Goal: Task Accomplishment & Management: Complete application form

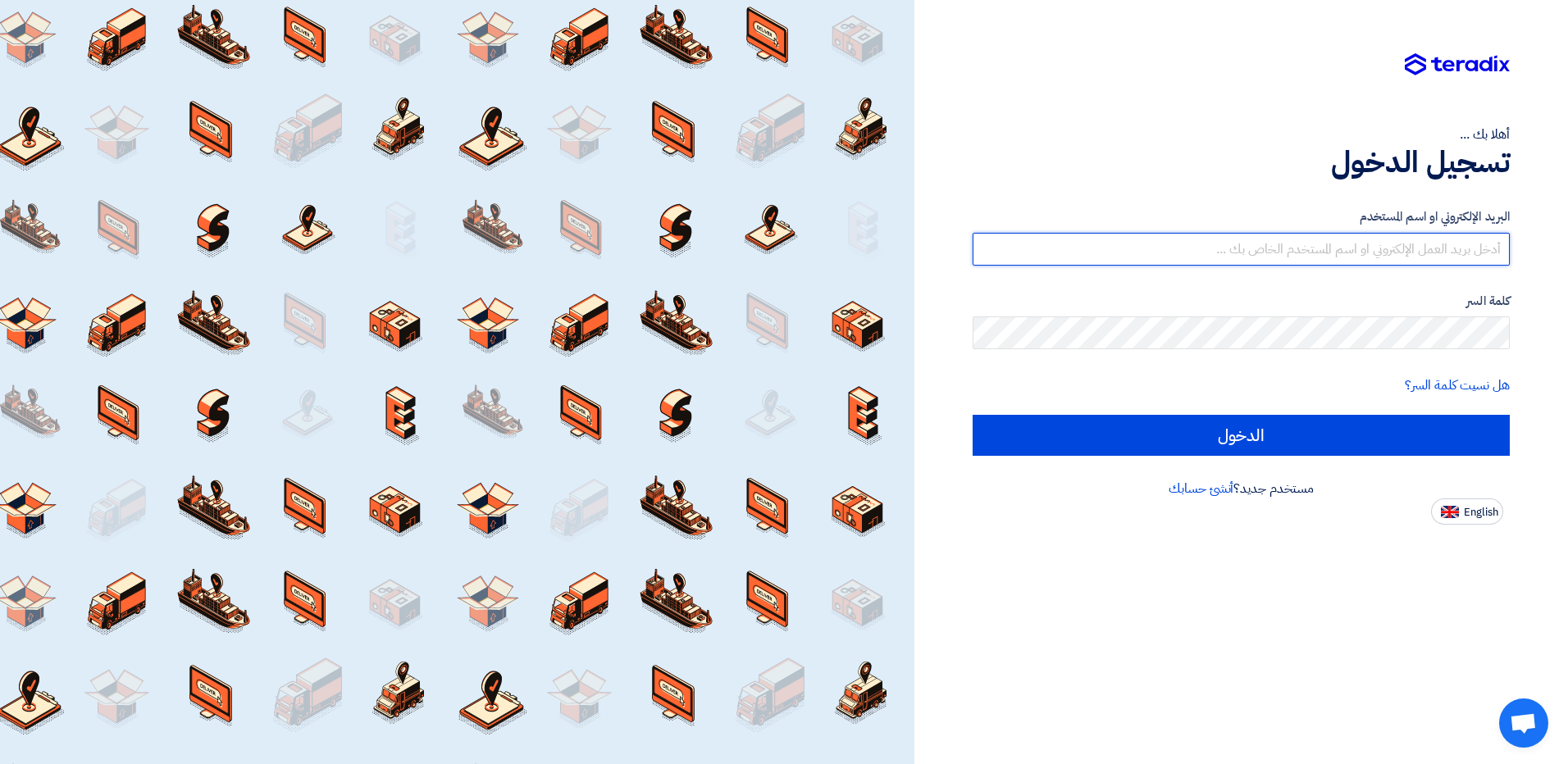
click at [1215, 245] on input "text" at bounding box center [1241, 249] width 538 height 33
paste input "[EMAIL_ADDRESS][DOMAIN_NAME]"
type input "[EMAIL_ADDRESS][DOMAIN_NAME]"
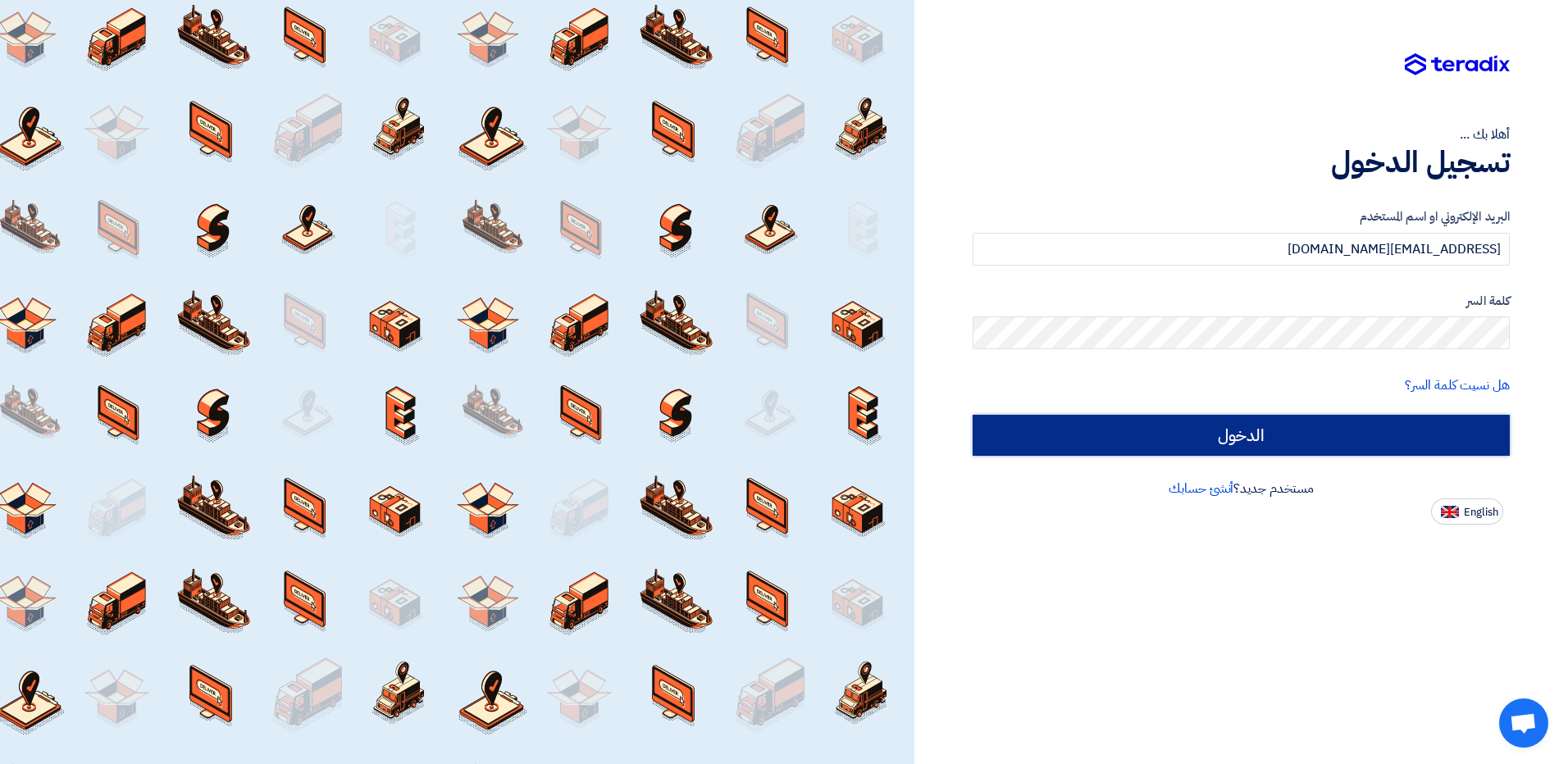
click at [1276, 446] on input "الدخول" at bounding box center [1241, 436] width 538 height 41
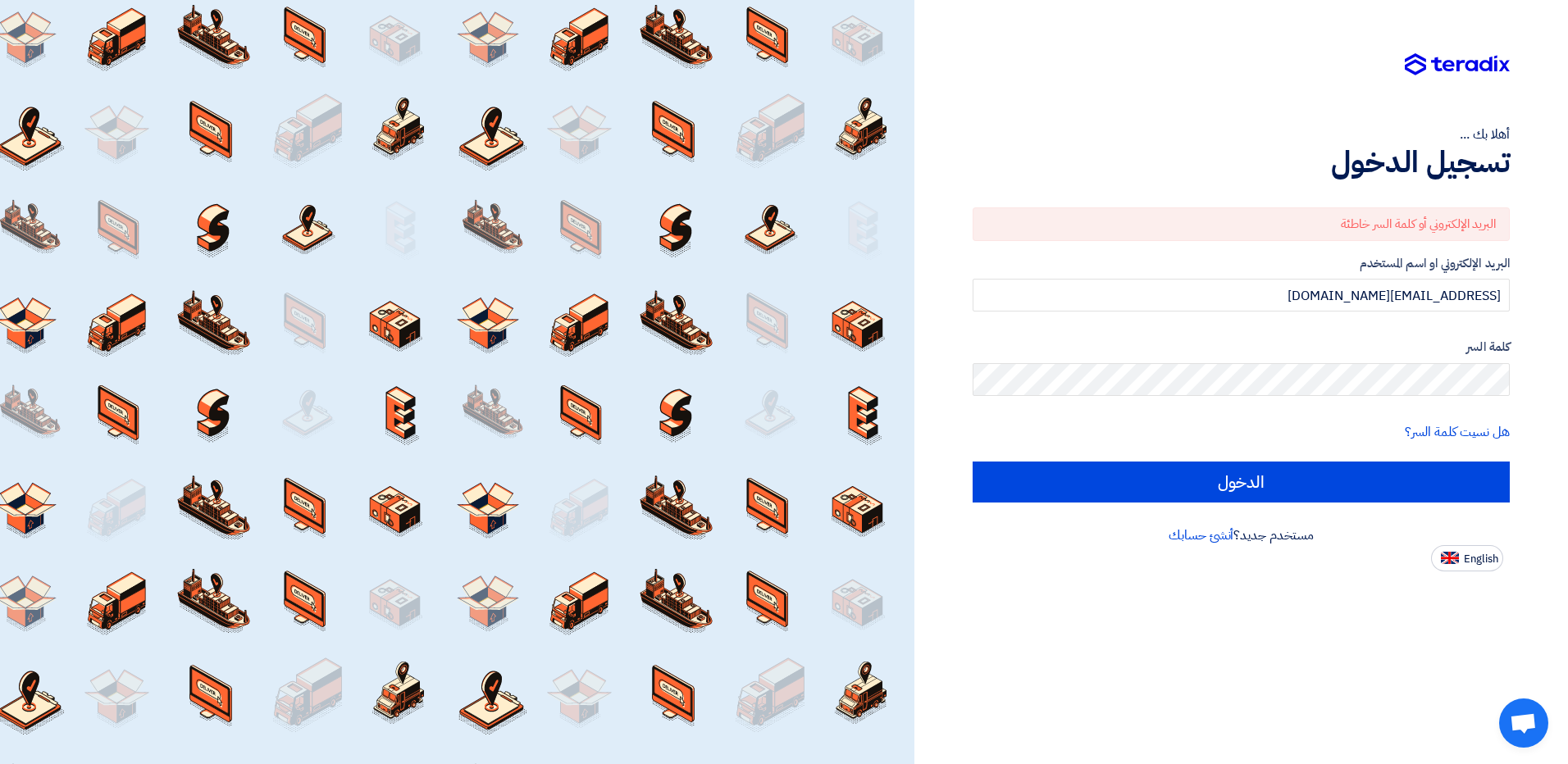
click at [1464, 552] on button "English" at bounding box center [1467, 558] width 72 height 26
type input "Sign in"
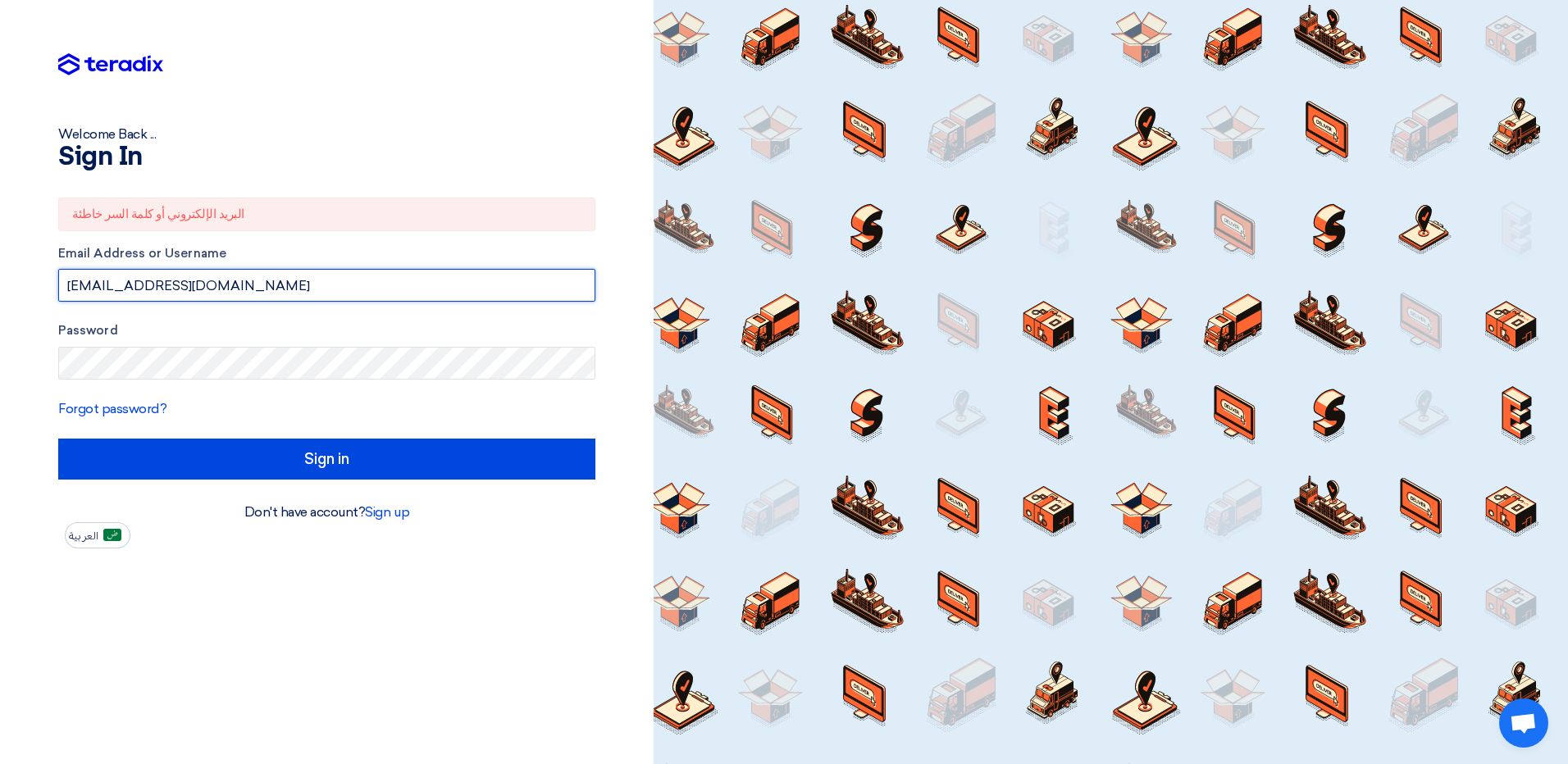
click at [264, 294] on input "[EMAIL_ADDRESS][DOMAIN_NAME]" at bounding box center [327, 285] width 538 height 33
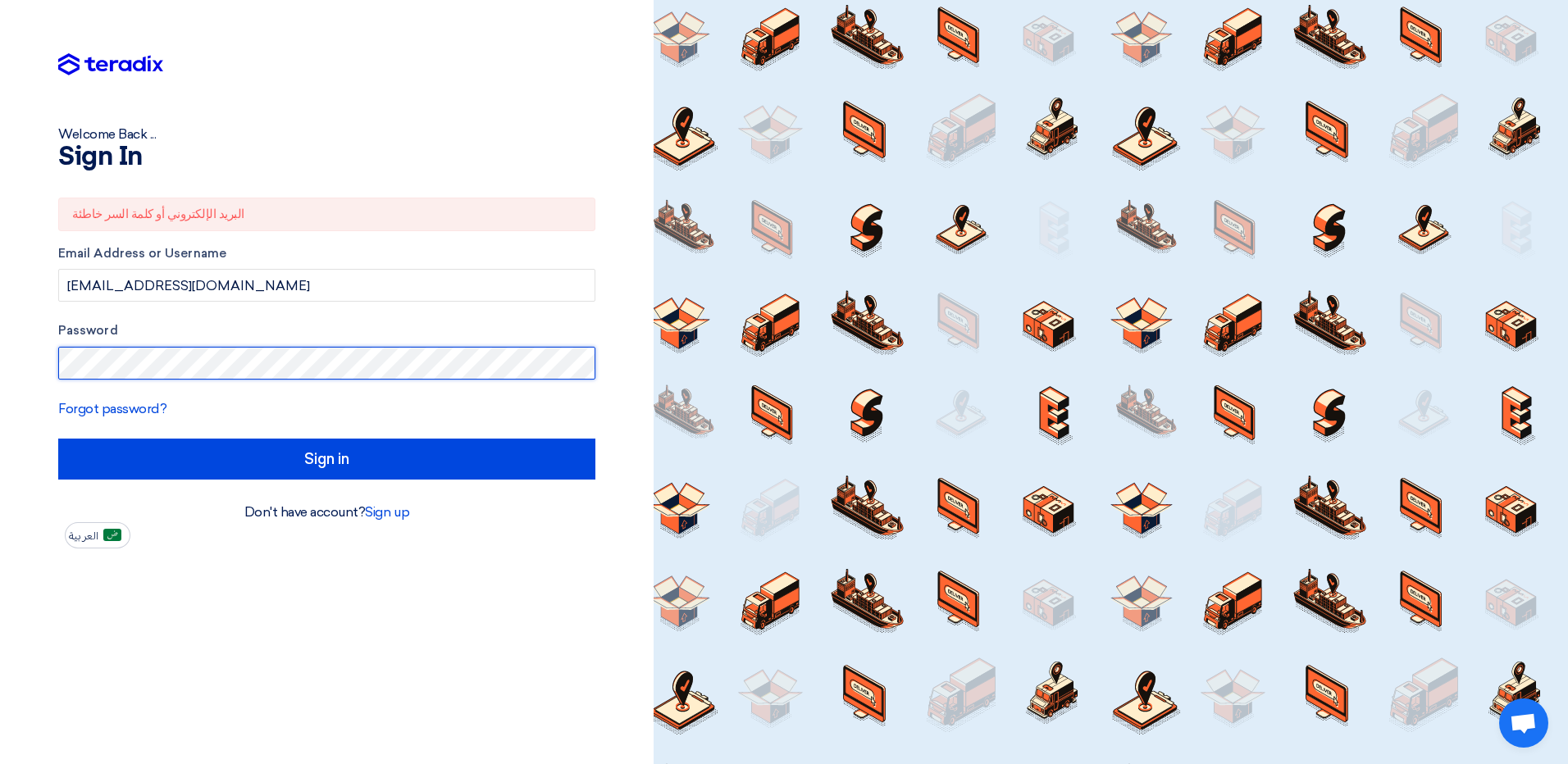
click at [0, 403] on html "Welcome Back ... Sign In البريد الإلكتروني أو كلمة السر خاطئة Email Address or …" at bounding box center [784, 382] width 1568 height 764
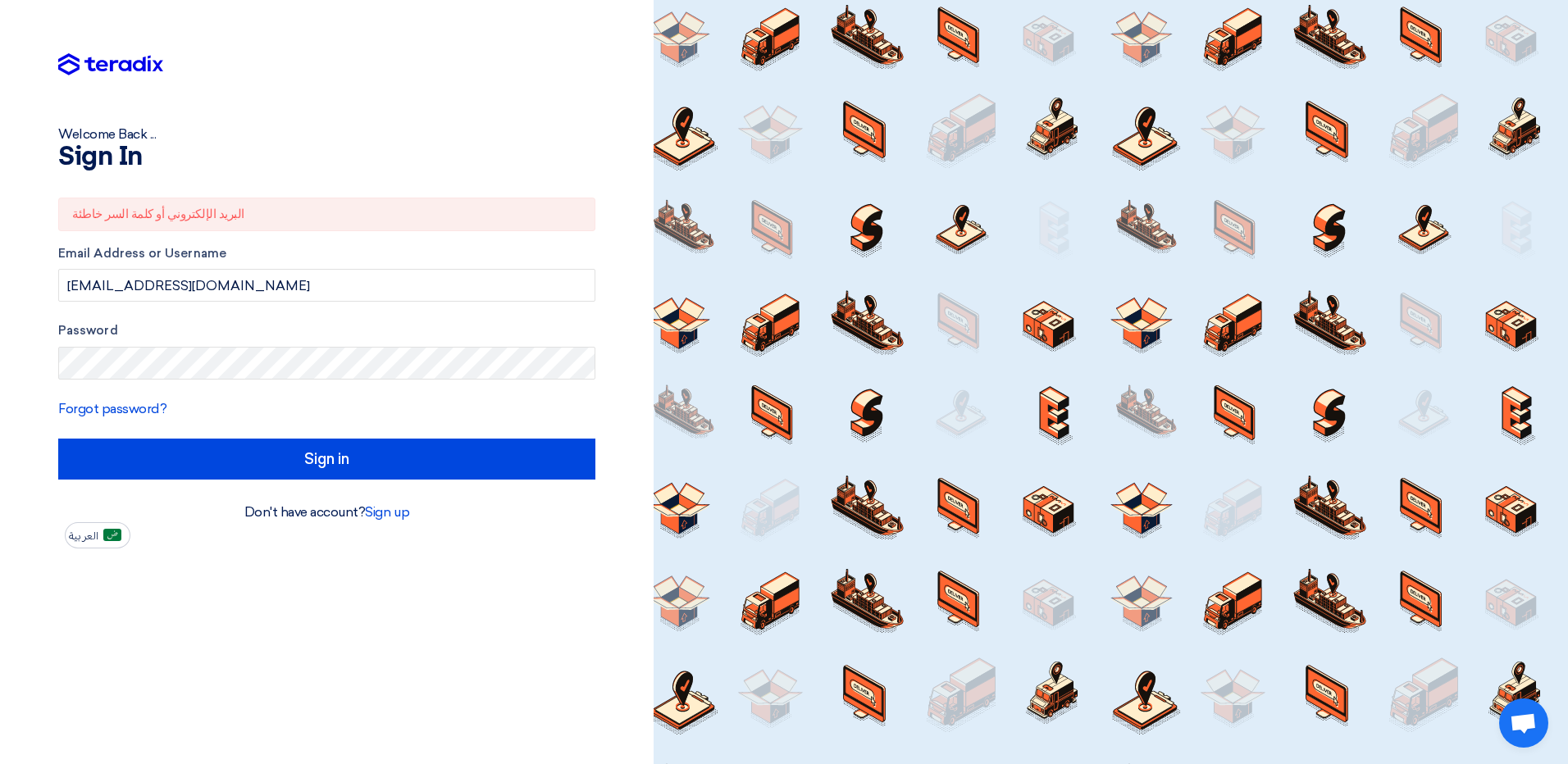
click at [247, 483] on div "البريد الإلكتروني أو كلمة السر خاطئة Email Address or Username [EMAIL_ADDRESS][…" at bounding box center [327, 338] width 538 height 328
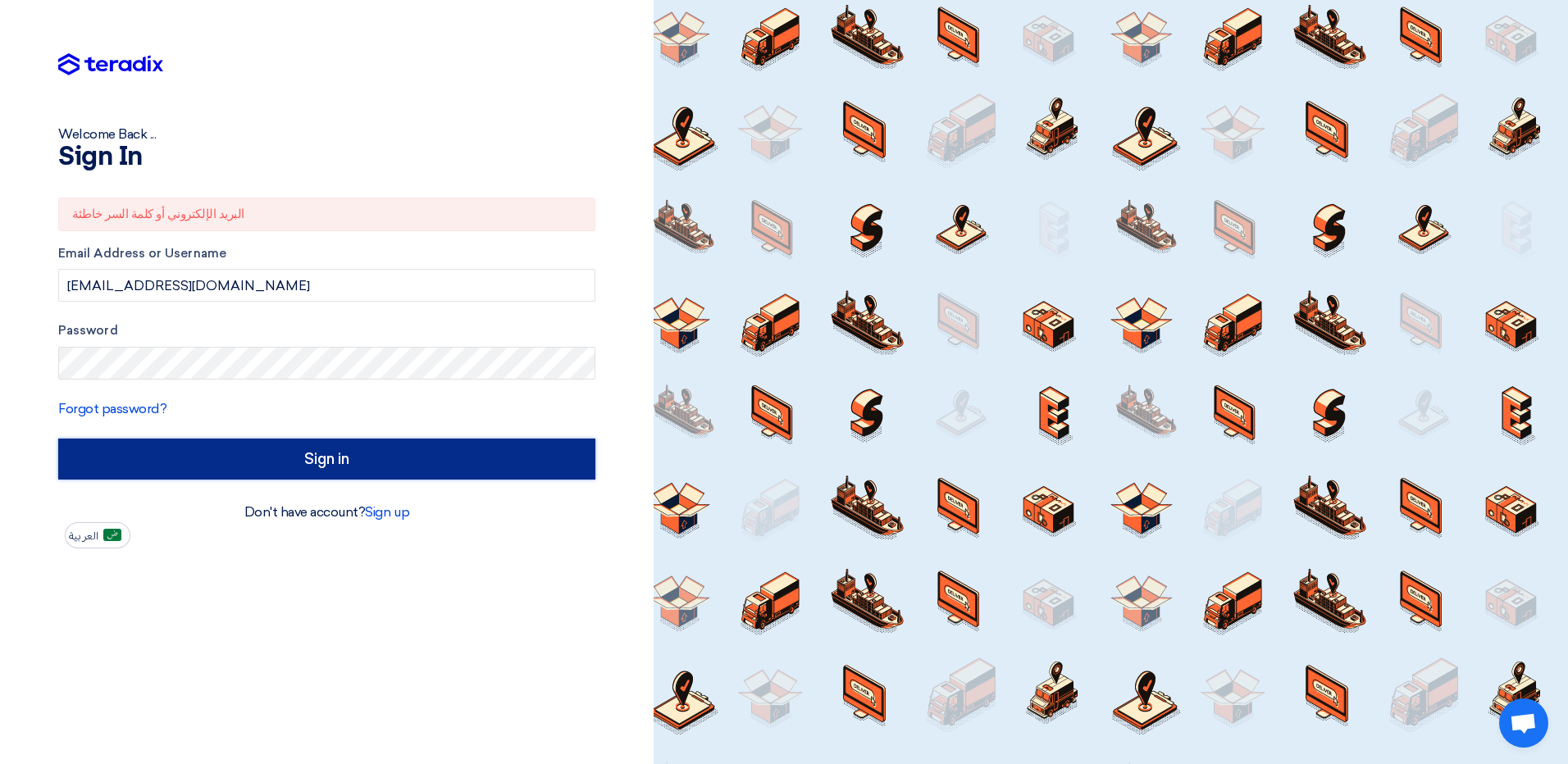
click at [248, 478] on input "Sign in" at bounding box center [327, 459] width 538 height 41
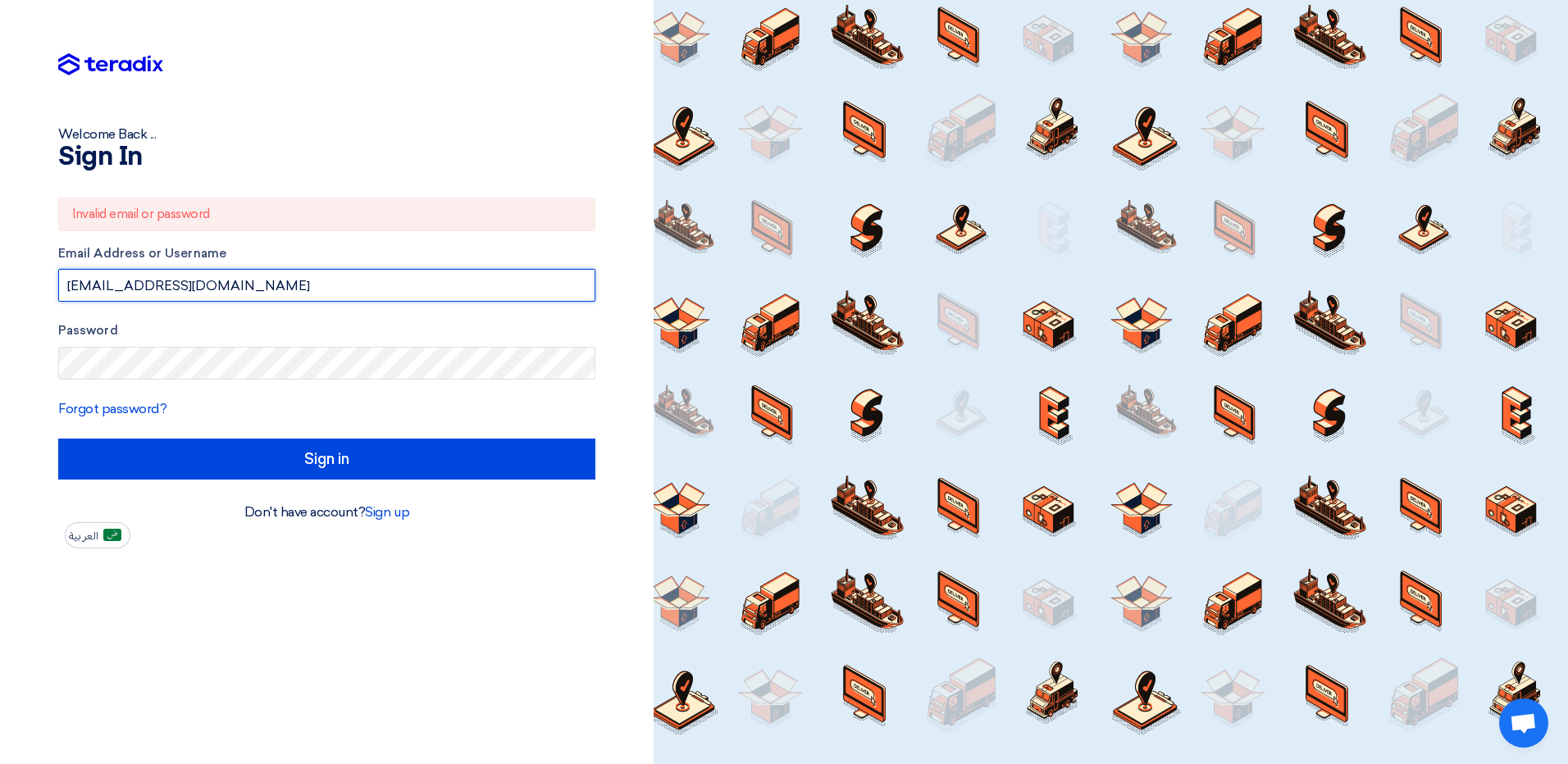
drag, startPoint x: 229, startPoint y: 295, endPoint x: 0, endPoint y: 320, distance: 230.4
click at [0, 320] on html "Welcome Back ... Sign In Invalid email or password Email Address or Username [E…" at bounding box center [784, 382] width 1568 height 764
paste input "[PERSON_NAME]"
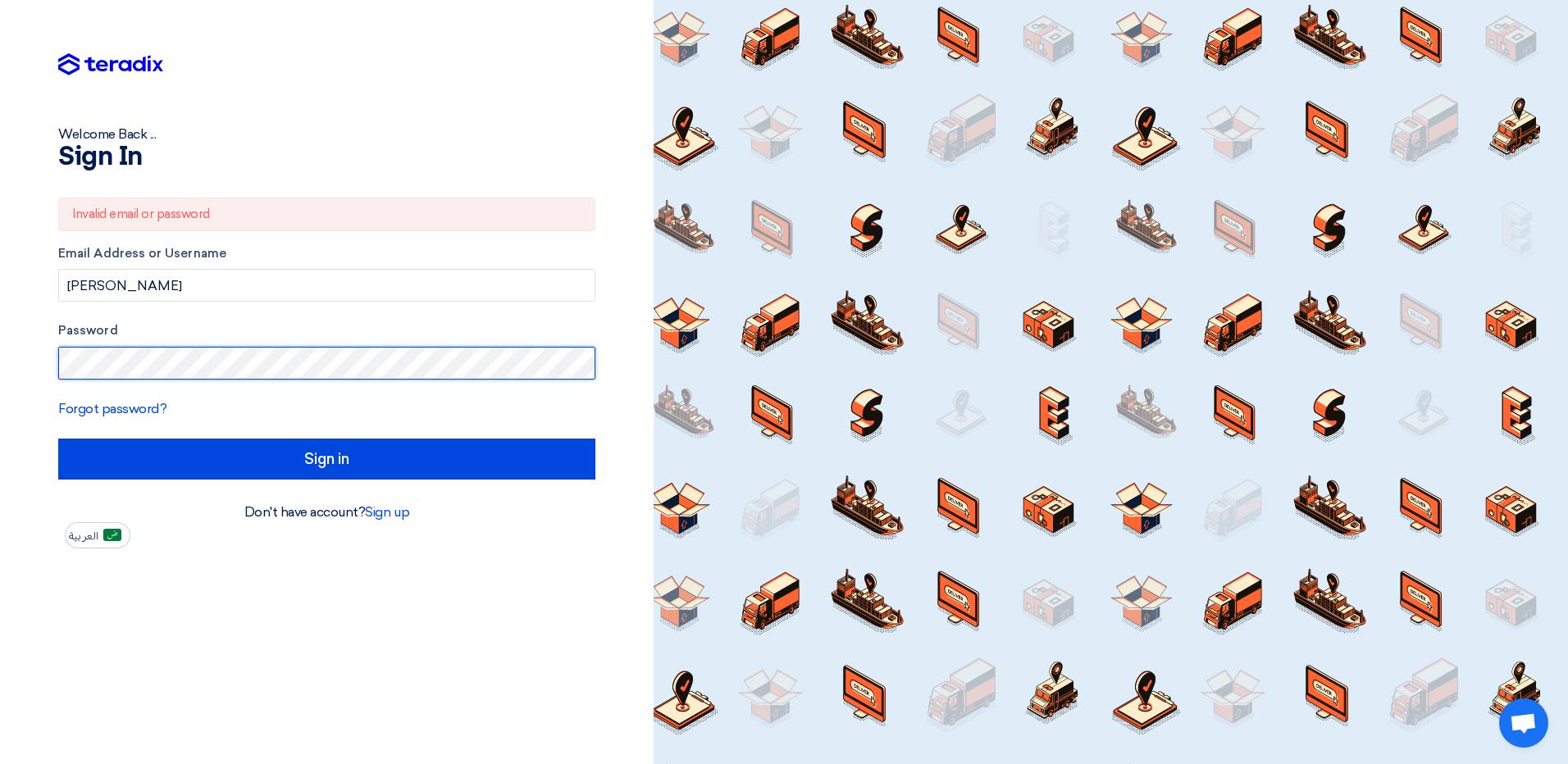
click at [0, 372] on html "Welcome Back ... Sign In Invalid email or password Email Address or Username [P…" at bounding box center [784, 382] width 1568 height 764
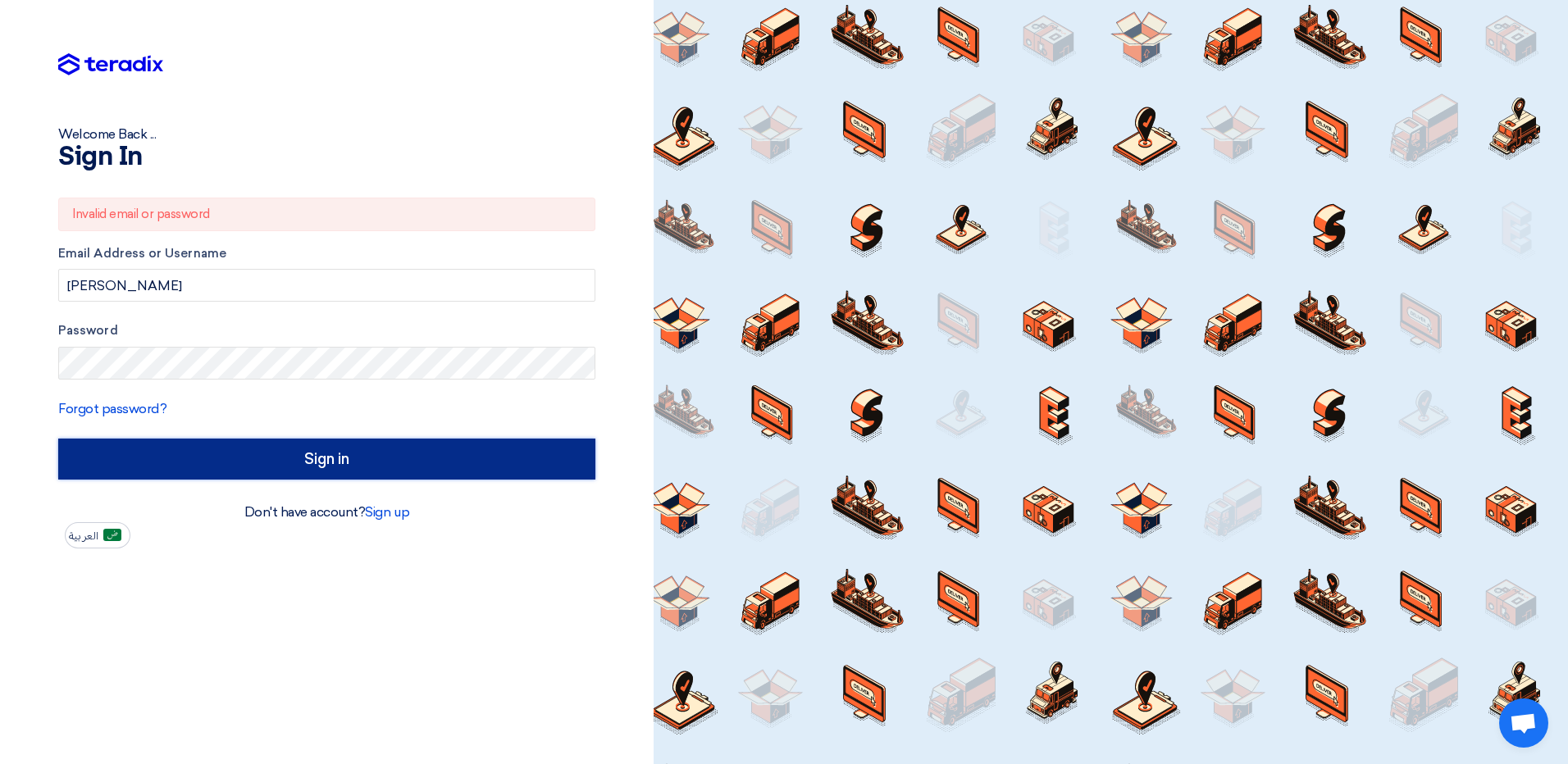
click at [199, 461] on input "Sign in" at bounding box center [327, 459] width 538 height 41
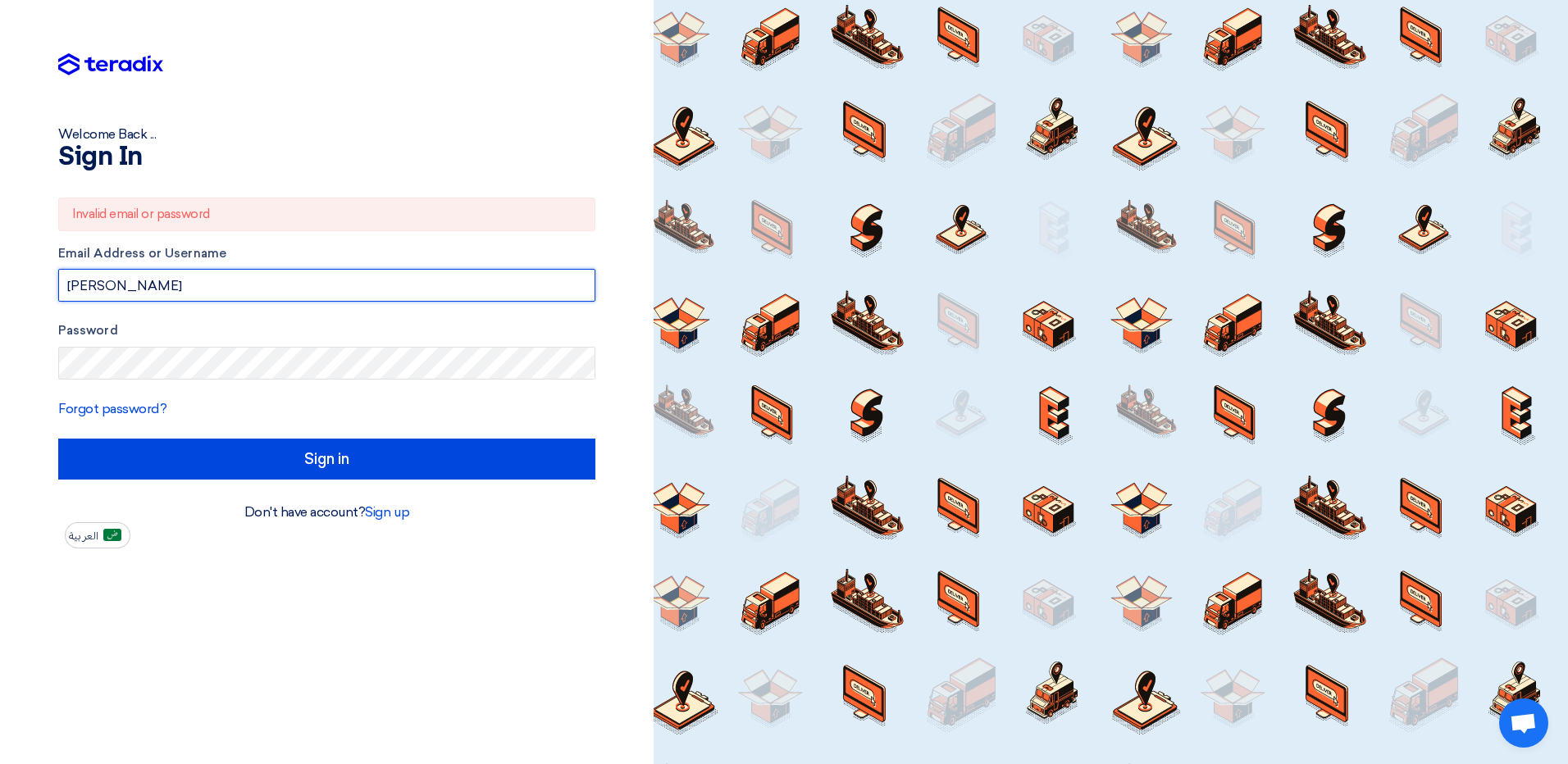
drag, startPoint x: 131, startPoint y: 290, endPoint x: -4, endPoint y: 290, distance: 135.0
click at [0, 290] on html "Welcome Back ... Sign In Invalid email or password Email Address or Username [P…" at bounding box center [784, 382] width 1568 height 764
paste input "[EMAIL_ADDRESS][DOMAIN_NAME]"
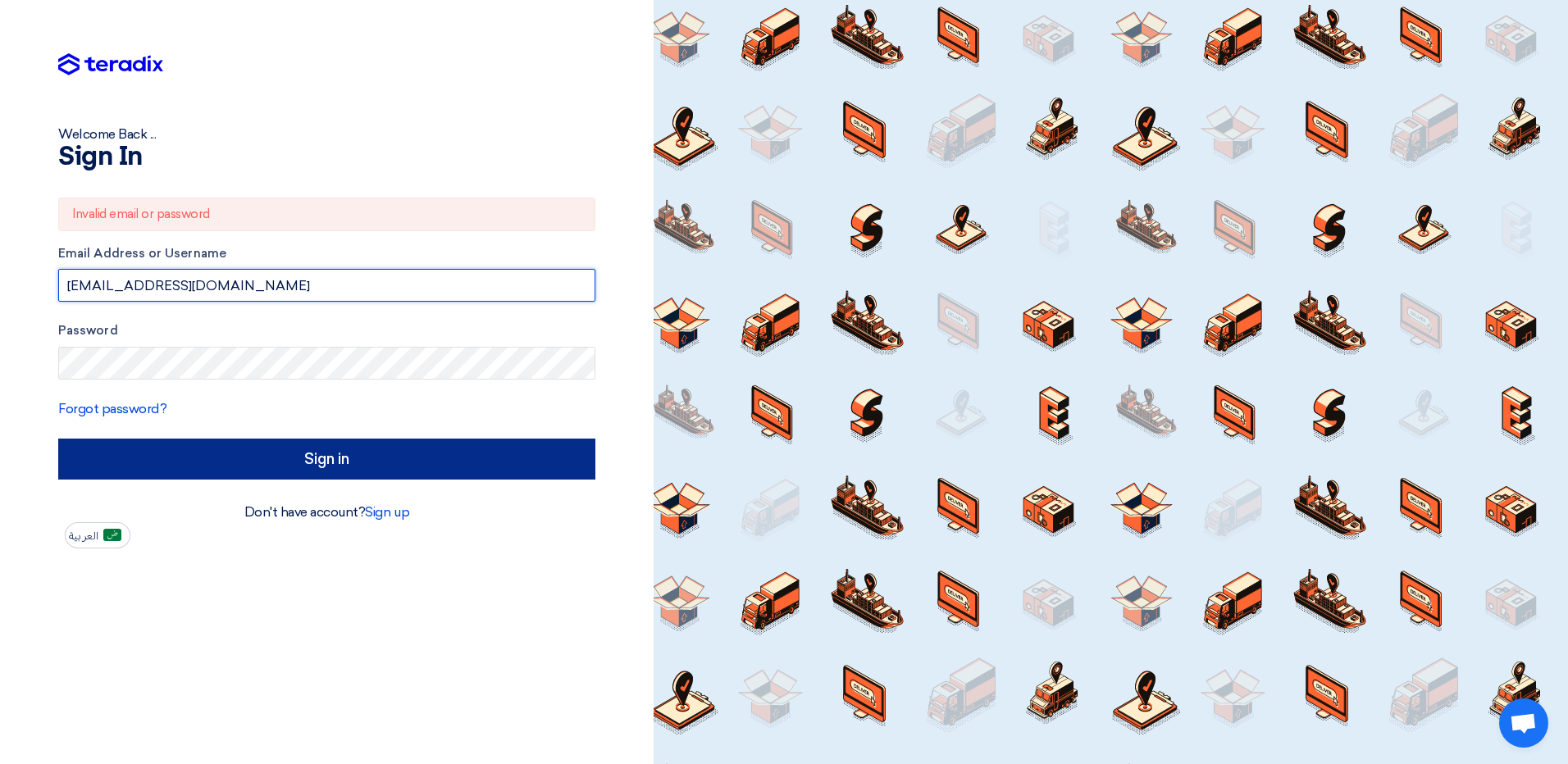
type input "[EMAIL_ADDRESS][DOMAIN_NAME]"
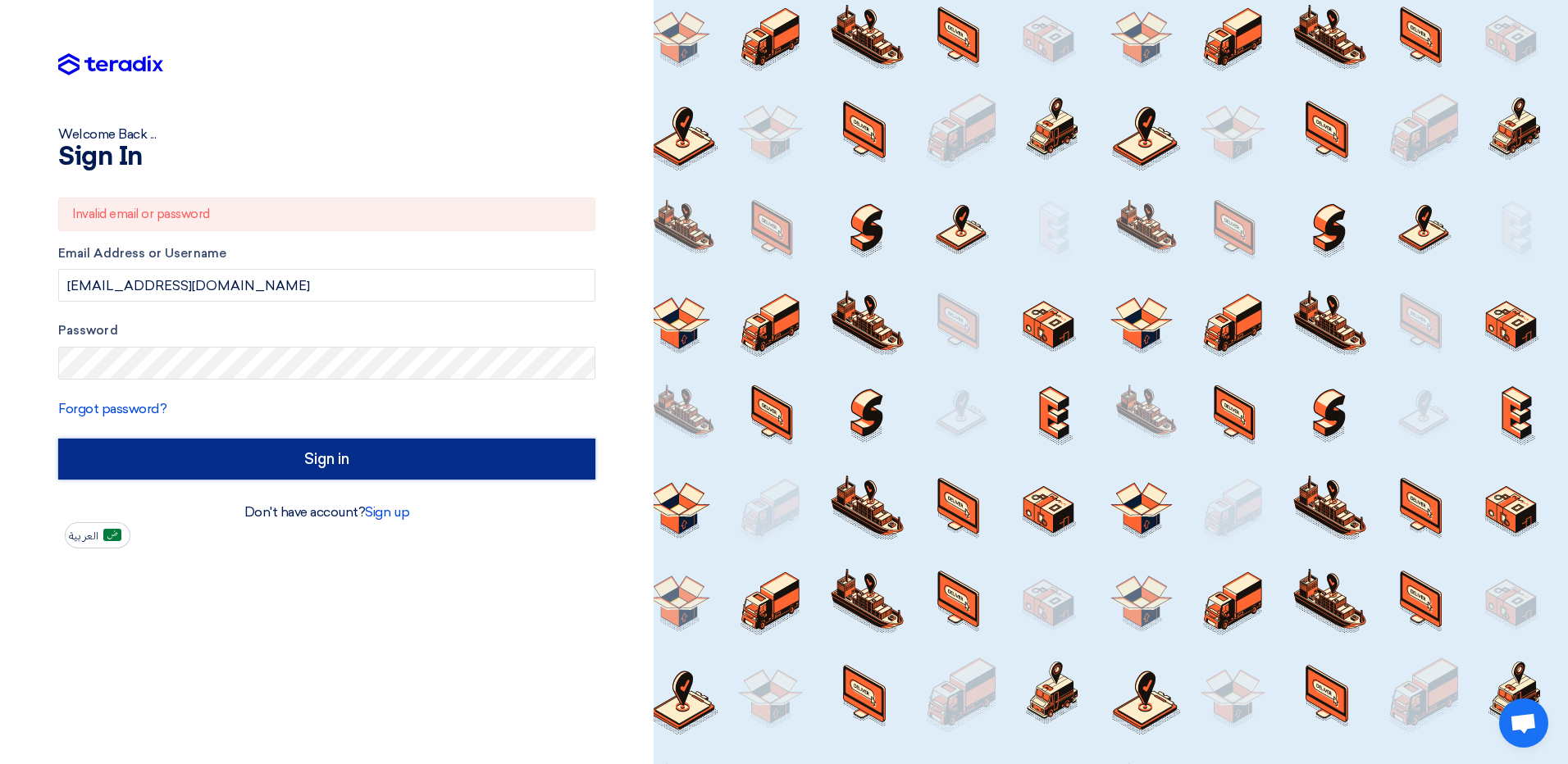
click at [157, 454] on input "Sign in" at bounding box center [327, 459] width 538 height 41
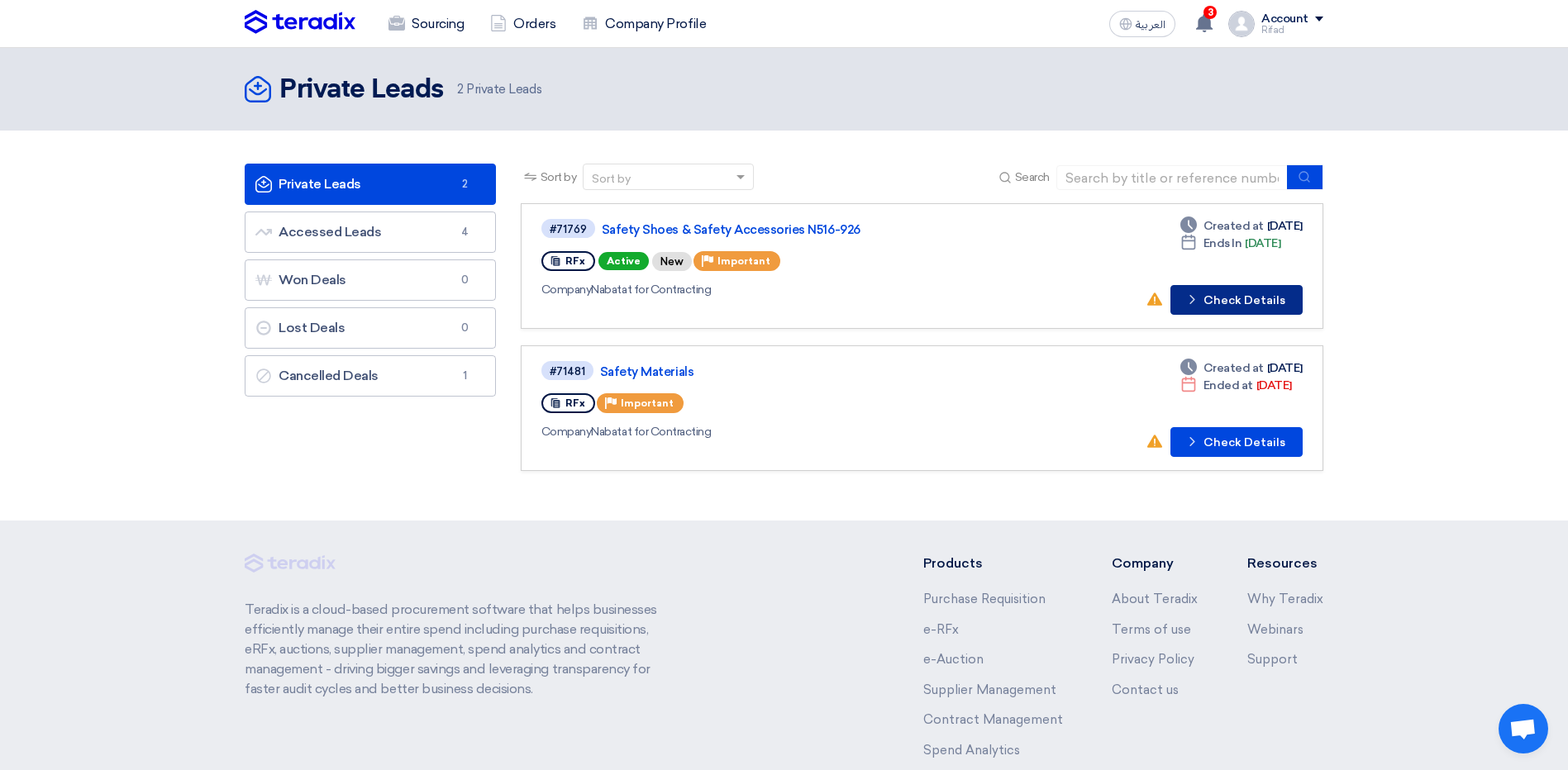
click at [1197, 303] on icon "Check details" at bounding box center [1192, 299] width 15 height 15
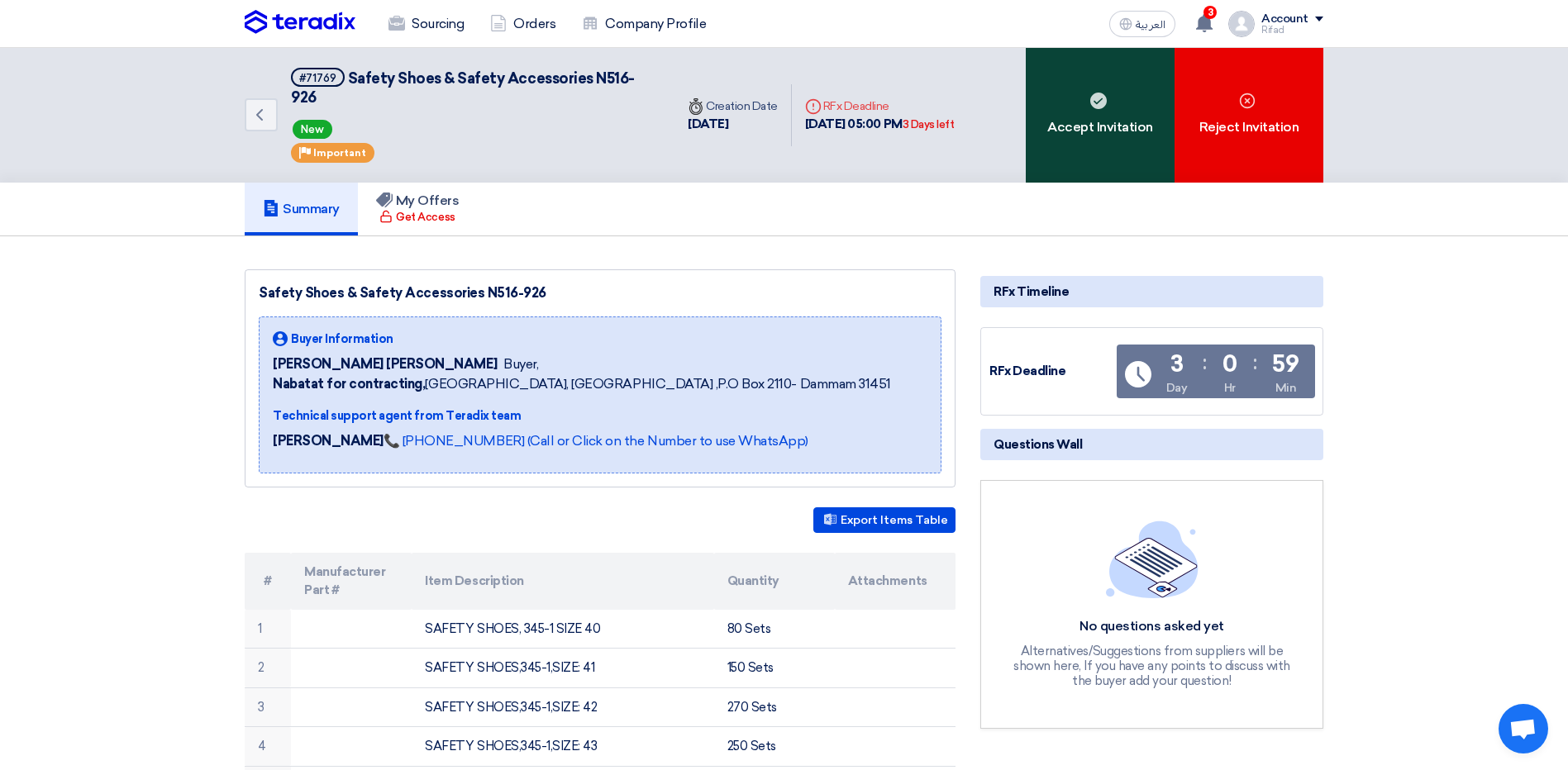
click at [1104, 112] on div "Accept Invitation" at bounding box center [1100, 115] width 149 height 135
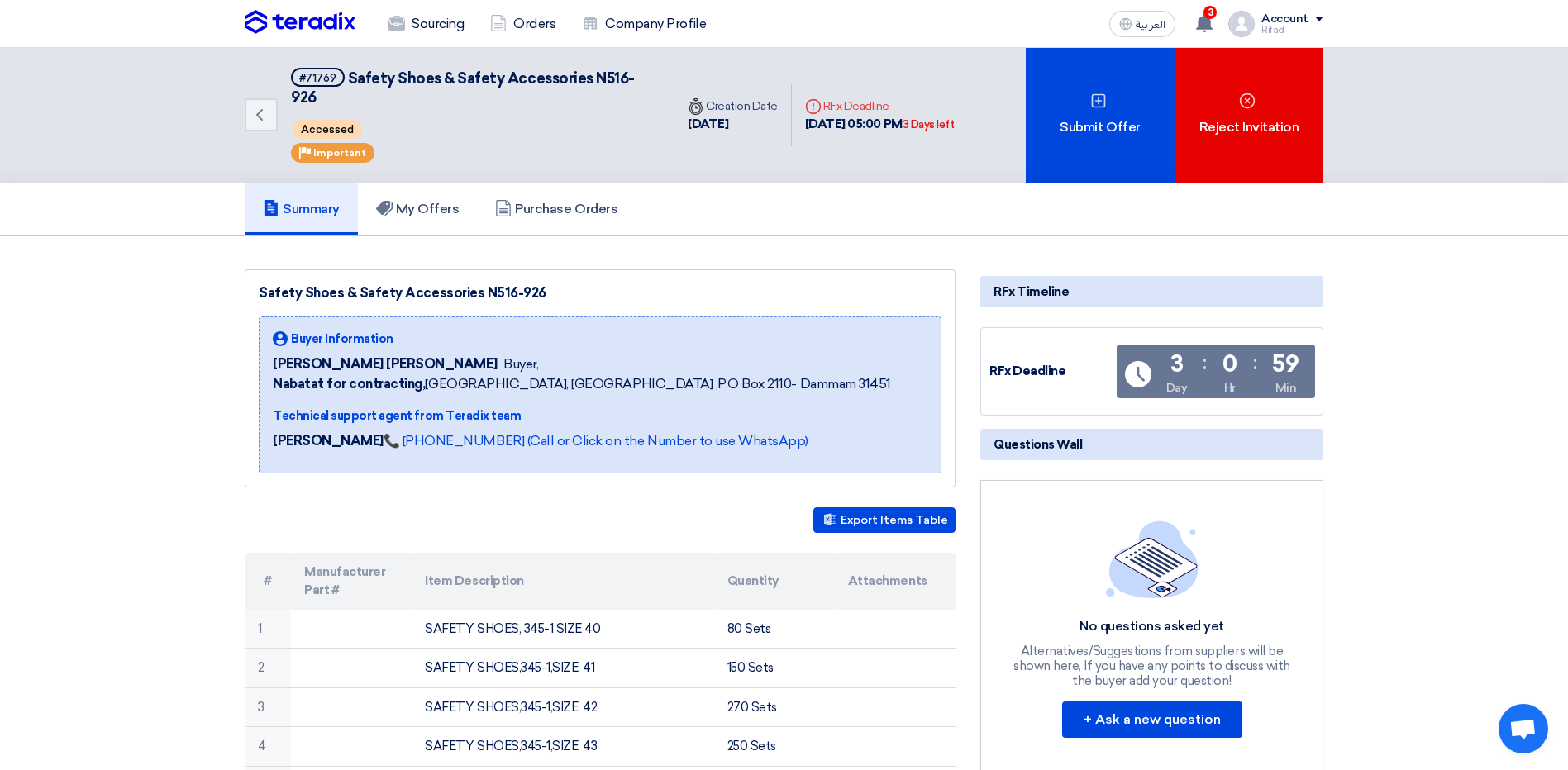
drag, startPoint x: 261, startPoint y: 269, endPoint x: 549, endPoint y: 273, distance: 288.0
click at [549, 283] on div "Safety Shoes & Safety Accessories N516-926" at bounding box center [600, 293] width 683 height 20
copy div "Safety Shoes & Safety Accessories N516-926"
